Goal: Go to known website: Access a specific website the user already knows

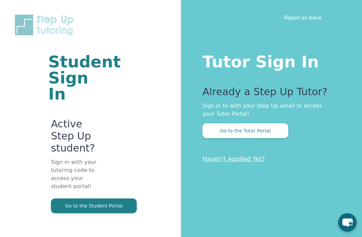
click at [256, 133] on button "Go to the Tutor Portal" at bounding box center [245, 130] width 86 height 15
click at [113, 198] on button "Go to the Student Portal" at bounding box center [94, 205] width 86 height 15
click at [117, 198] on button "Go to the Student Portal" at bounding box center [94, 205] width 86 height 15
click at [107, 198] on button "Go to the Student Portal" at bounding box center [94, 205] width 86 height 15
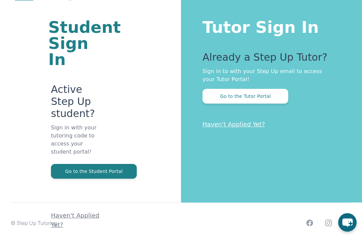
click at [104, 164] on button "Go to the Student Portal" at bounding box center [94, 171] width 86 height 15
